Goal: Use online tool/utility: Use online tool/utility

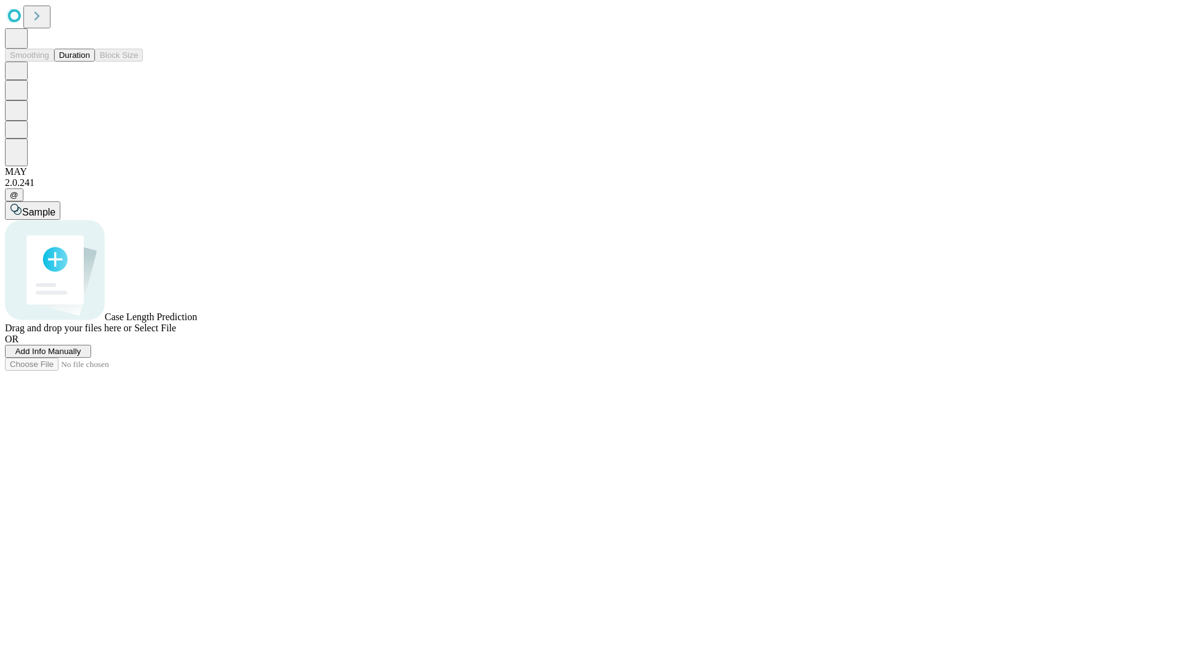
click at [90, 62] on button "Duration" at bounding box center [74, 55] width 41 height 13
click at [55, 207] on span "Sample" at bounding box center [38, 212] width 33 height 10
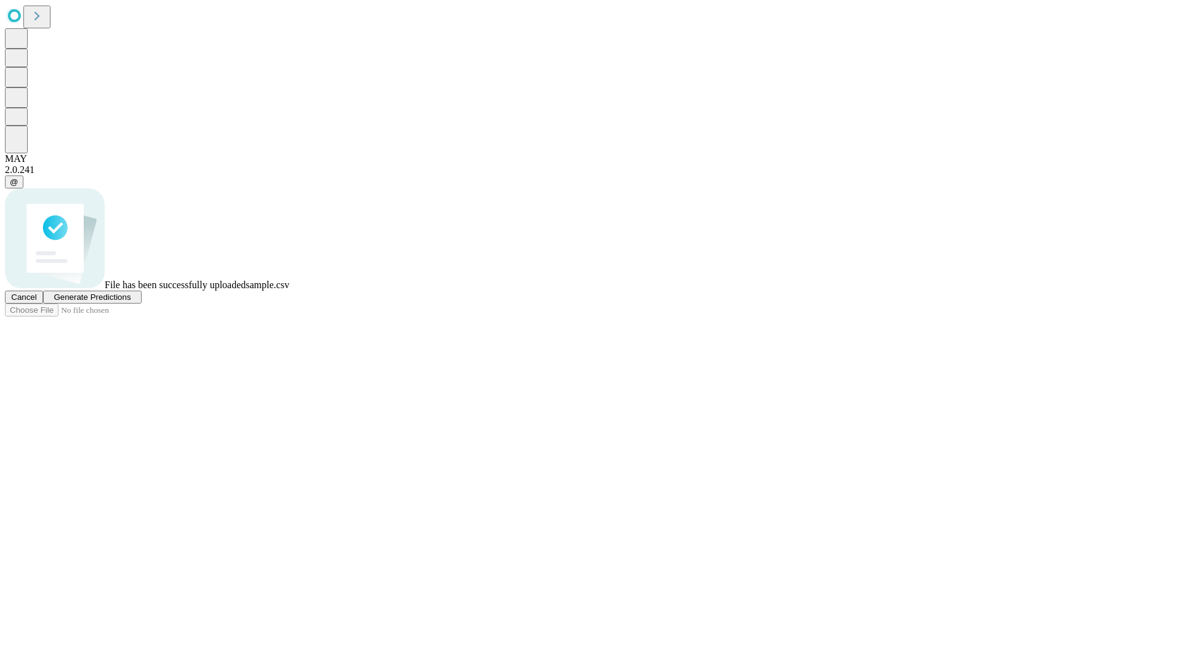
click at [131, 302] on span "Generate Predictions" at bounding box center [92, 296] width 77 height 9
